Goal: Task Accomplishment & Management: Manage account settings

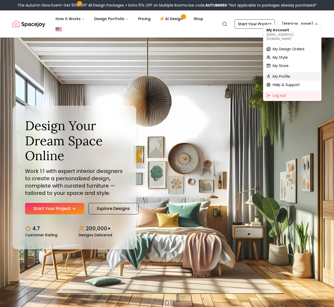
click at [284, 74] on span "My Profile" at bounding box center [281, 76] width 17 height 5
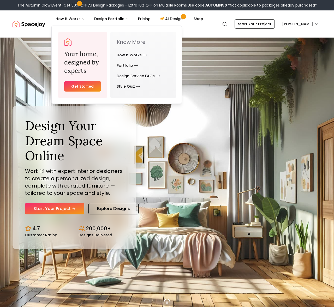
click at [39, 21] on img "Spacejoy" at bounding box center [29, 24] width 33 height 10
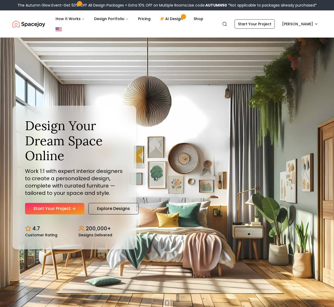
click at [37, 21] on img "Spacejoy" at bounding box center [29, 24] width 33 height 10
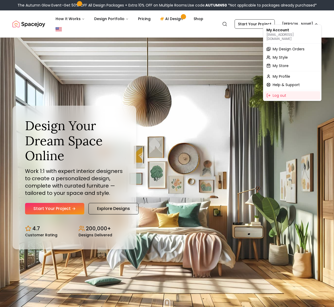
click at [290, 55] on div "My Style" at bounding box center [292, 57] width 56 height 8
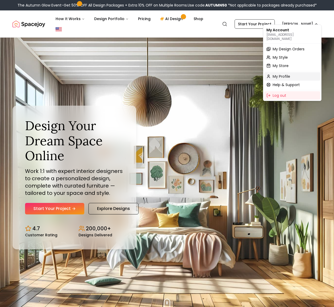
click at [296, 73] on div "My Profile" at bounding box center [292, 76] width 56 height 8
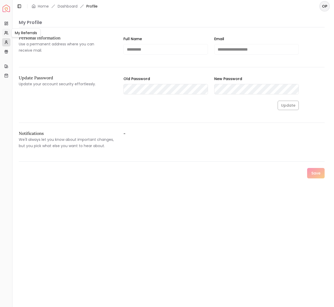
click at [7, 32] on icon at bounding box center [7, 31] width 1 height 1
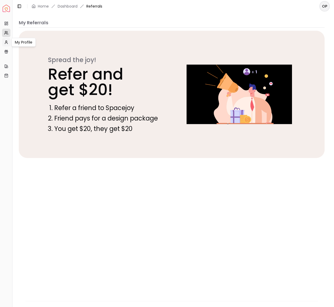
click at [5, 45] on link "My Profile" at bounding box center [6, 42] width 8 height 8
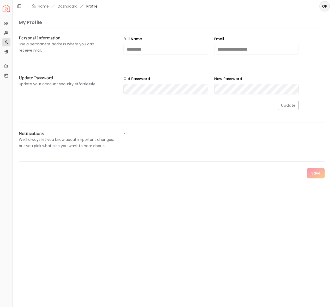
click at [93, 6] on span "Profile" at bounding box center [91, 6] width 11 height 5
click at [73, 6] on link "Dashboard" at bounding box center [68, 6] width 20 height 5
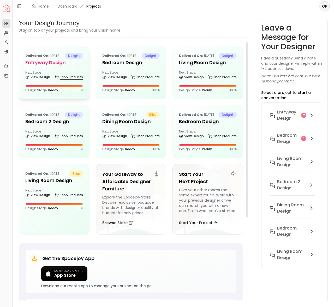
click at [58, 79] on icon at bounding box center [57, 77] width 4 height 4
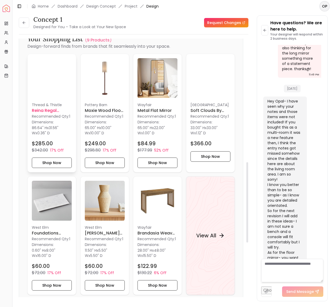
scroll to position [397, 0]
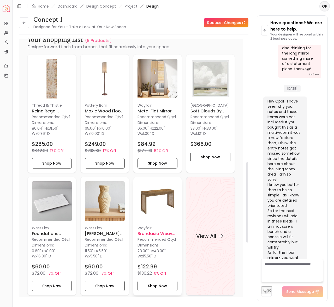
click at [155, 206] on img at bounding box center [158, 201] width 40 height 40
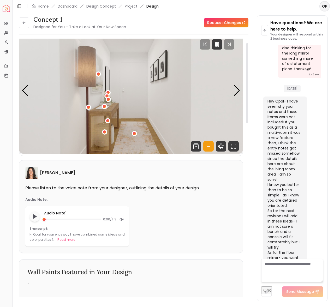
scroll to position [0, 0]
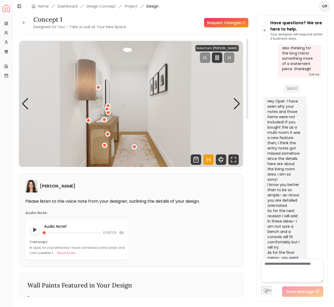
click at [236, 111] on img "1 / 4" at bounding box center [131, 104] width 224 height 126
click at [237, 104] on div "Next slide" at bounding box center [236, 103] width 7 height 11
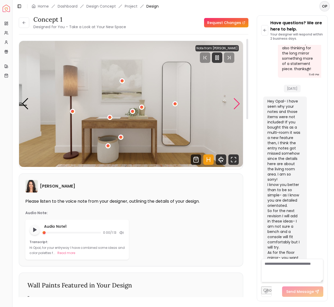
click at [236, 104] on div "Next slide" at bounding box center [236, 103] width 7 height 11
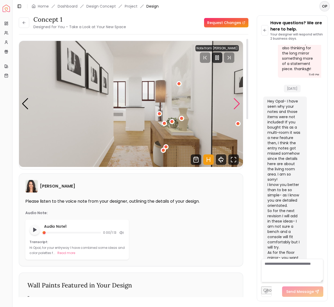
click at [236, 104] on div "Next slide" at bounding box center [236, 103] width 7 height 11
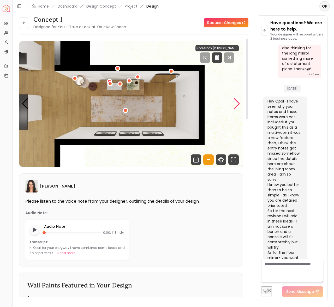
click at [236, 104] on div "Next slide" at bounding box center [236, 103] width 7 height 11
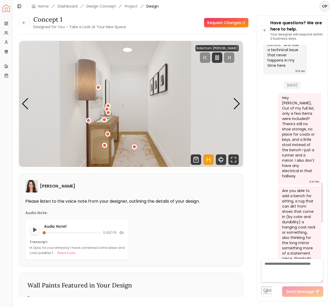
scroll to position [922, 0]
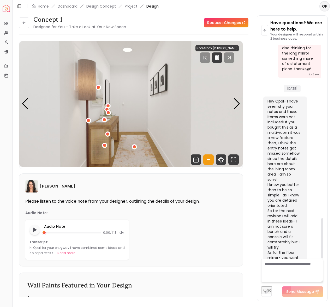
click at [295, 272] on textarea at bounding box center [292, 270] width 62 height 23
click at [294, 273] on textarea at bounding box center [292, 270] width 62 height 23
type textarea "******"
click at [234, 104] on div "Next slide" at bounding box center [236, 103] width 7 height 11
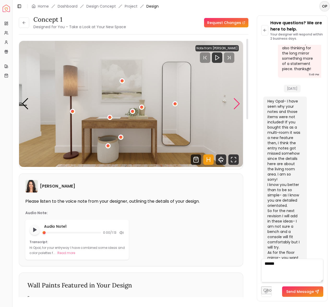
scroll to position [2, 0]
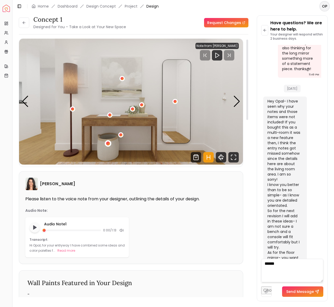
click at [107, 142] on div "2 / 4" at bounding box center [108, 143] width 4 height 4
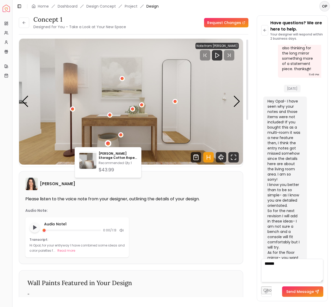
click at [171, 197] on p "Please listen to the voice note from your designer, outlining the details of yo…" at bounding box center [130, 199] width 211 height 5
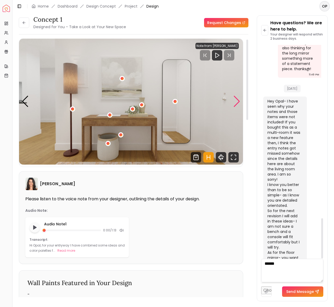
click at [237, 100] on div "Next slide" at bounding box center [236, 101] width 7 height 11
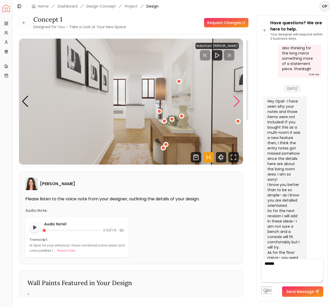
click at [237, 100] on div "Next slide" at bounding box center [236, 101] width 7 height 11
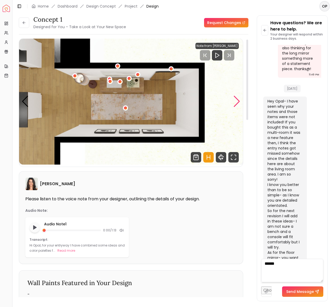
click at [237, 101] on div "Next slide" at bounding box center [236, 101] width 7 height 11
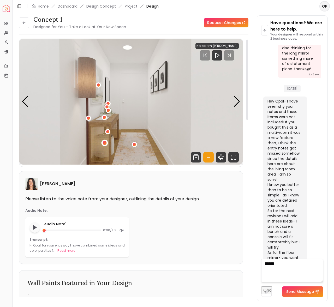
click at [104, 144] on div "1 / 4" at bounding box center [105, 143] width 4 height 4
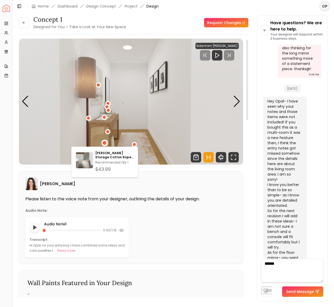
click at [101, 140] on img "1 / 4" at bounding box center [131, 102] width 224 height 126
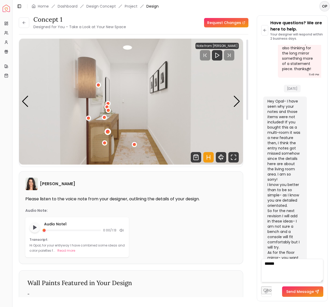
click at [109, 133] on div "1 / 4" at bounding box center [108, 132] width 4 height 4
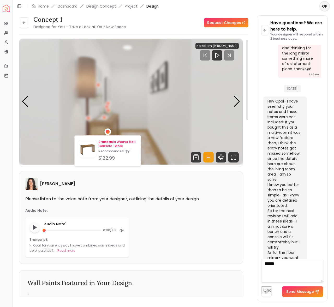
click at [116, 143] on p "Brandasia Weave Hall Console Table" at bounding box center [117, 144] width 38 height 8
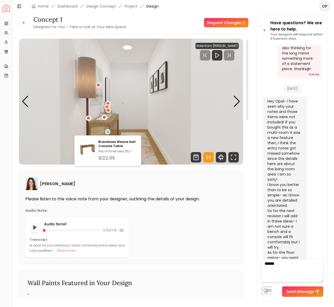
click at [167, 180] on div "[PERSON_NAME]" at bounding box center [130, 184] width 211 height 13
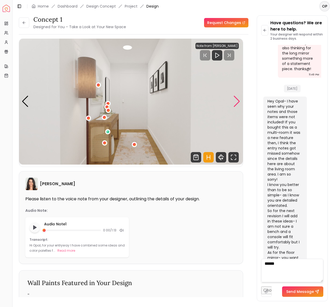
click at [237, 102] on div "Next slide" at bounding box center [236, 101] width 7 height 11
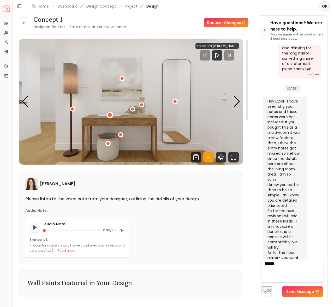
click at [110, 115] on div "2 / 4" at bounding box center [110, 115] width 4 height 4
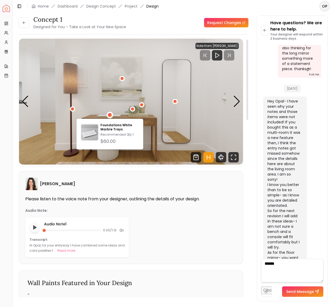
click at [151, 126] on img "2 / 4" at bounding box center [131, 102] width 224 height 126
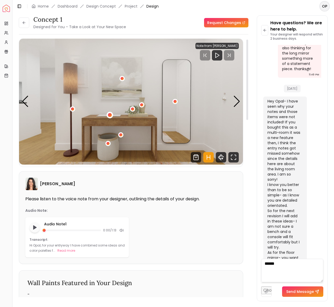
click at [110, 115] on div "2 / 4" at bounding box center [110, 115] width 4 height 4
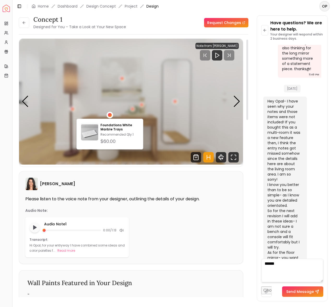
click at [139, 122] on div "Foundations White Marble Trays Recommended Qty: 1 $60.00" at bounding box center [109, 134] width 67 height 31
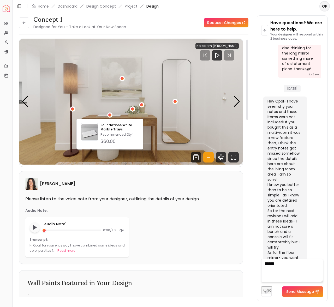
click at [160, 122] on img "2 / 4" at bounding box center [131, 102] width 224 height 126
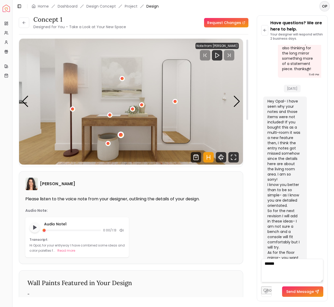
click at [121, 134] on div "2 / 4" at bounding box center [121, 135] width 4 height 4
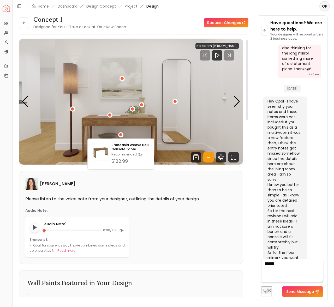
click at [217, 135] on img "2 / 4" at bounding box center [131, 102] width 224 height 126
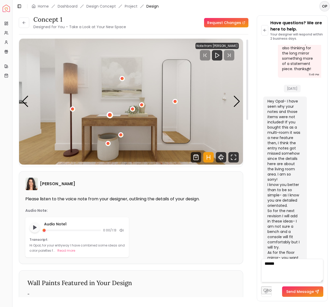
click at [110, 116] on div "2 / 4" at bounding box center [110, 115] width 4 height 4
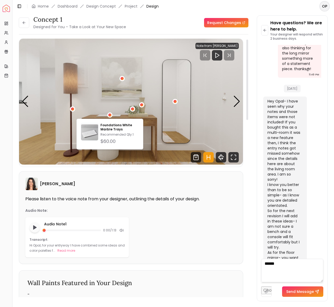
click at [152, 139] on img "2 / 4" at bounding box center [131, 102] width 224 height 126
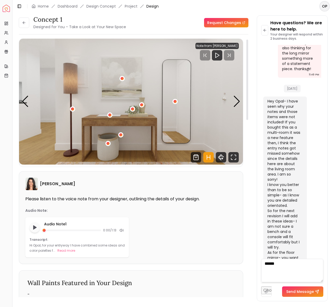
click at [145, 121] on img "2 / 4" at bounding box center [131, 102] width 224 height 126
click at [132, 109] on div "2 / 4" at bounding box center [133, 109] width 4 height 4
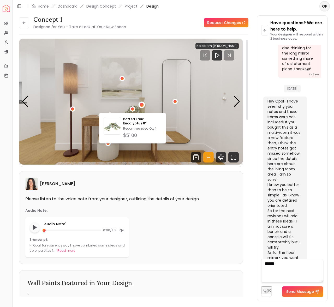
click at [144, 104] on div "2 / 4" at bounding box center [142, 105] width 7 height 7
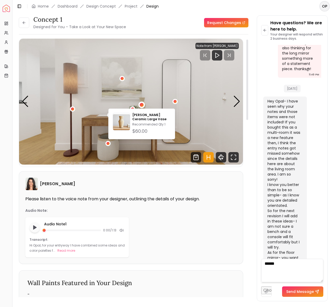
click at [115, 108] on img "2 / 4" at bounding box center [131, 102] width 224 height 126
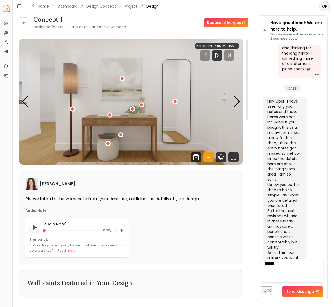
click at [114, 117] on img "2 / 4" at bounding box center [131, 102] width 224 height 126
click at [111, 115] on div "2 / 4" at bounding box center [109, 115] width 7 height 7
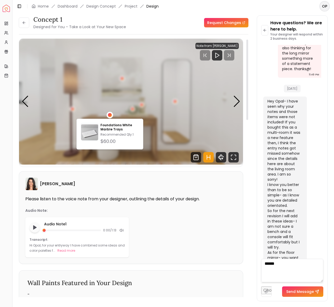
click at [141, 121] on div "Foundations White Marble Trays Recommended Qty: 1 $60.00" at bounding box center [109, 134] width 67 height 31
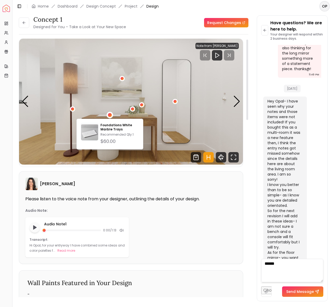
click at [144, 122] on img "2 / 4" at bounding box center [131, 102] width 224 height 126
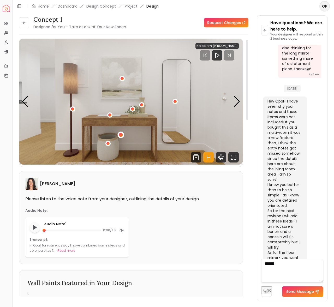
click at [121, 136] on div "2 / 4" at bounding box center [121, 135] width 4 height 4
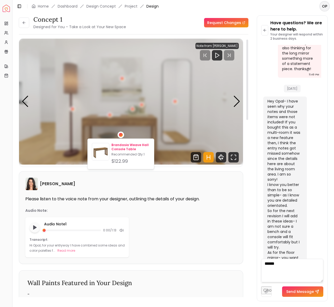
click at [122, 149] on p "Brandasia Weave Hall Console Table" at bounding box center [130, 147] width 38 height 8
